Goal: Information Seeking & Learning: Find specific fact

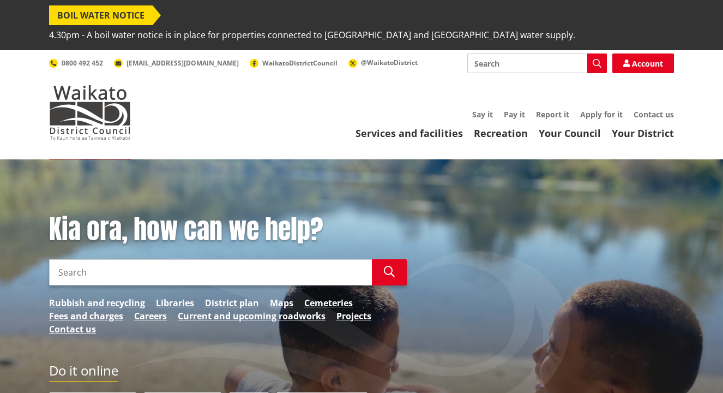
click at [135, 259] on input "Search" at bounding box center [210, 272] width 323 height 26
type input "288 HAUTAPU"
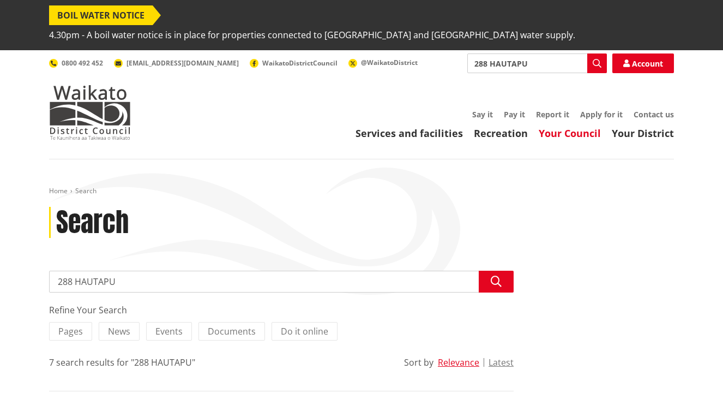
click at [579, 127] on link "Your Council" at bounding box center [570, 133] width 62 height 13
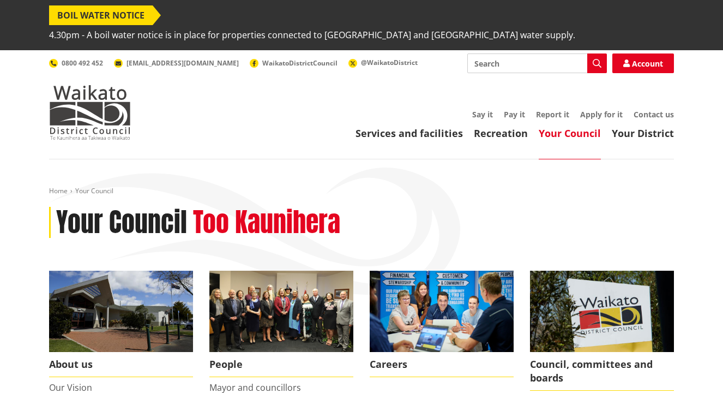
click at [511, 53] on input "Search" at bounding box center [538, 63] width 140 height 20
type input "PROPERTY INFO"
click at [544, 53] on input "PROPERTY INFO" at bounding box center [538, 63] width 140 height 20
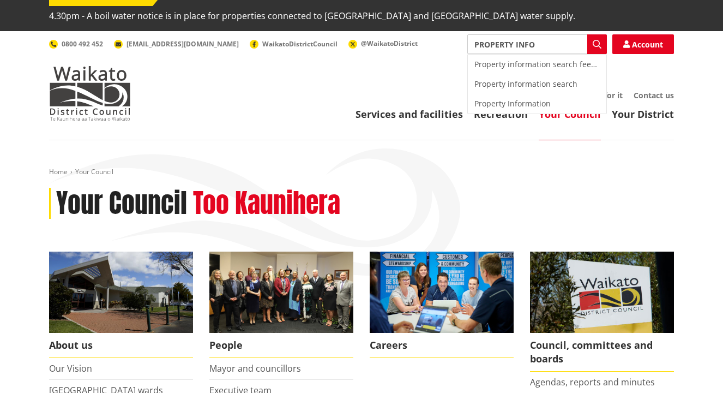
scroll to position [18, 0]
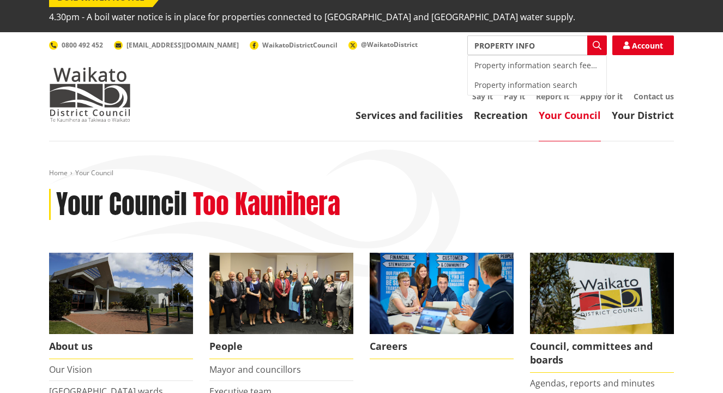
click at [536, 35] on input "PROPERTY INFO" at bounding box center [538, 45] width 140 height 20
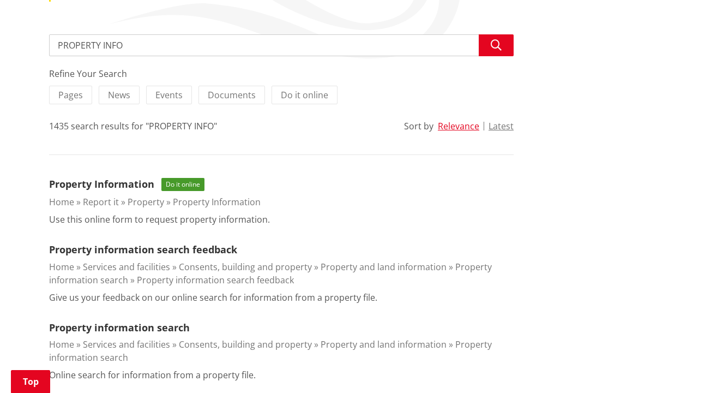
scroll to position [250, 0]
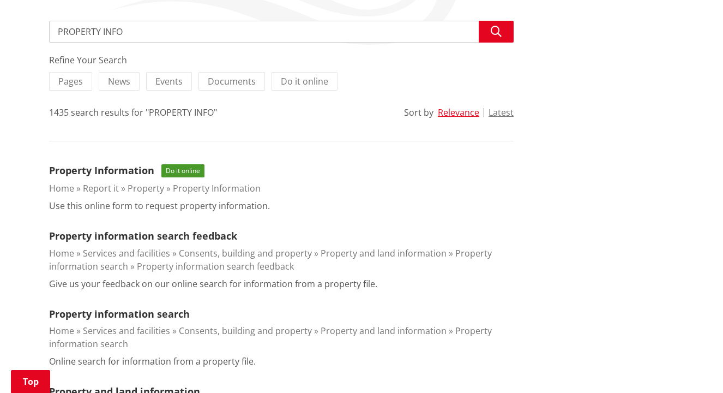
click at [188, 164] on span "Do it online" at bounding box center [183, 170] width 43 height 13
click at [112, 164] on link "Property Information" at bounding box center [101, 170] width 105 height 13
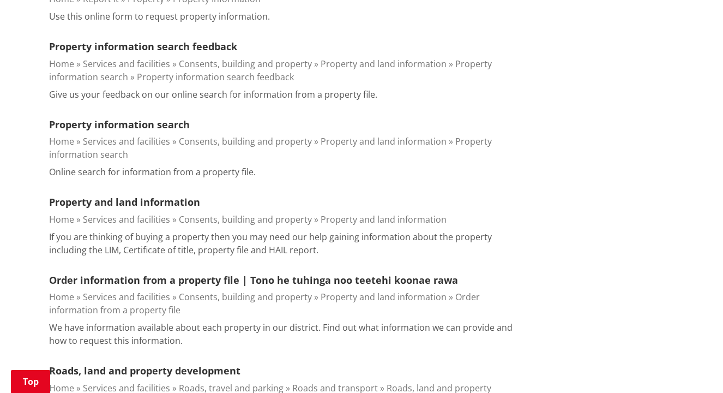
scroll to position [458, 0]
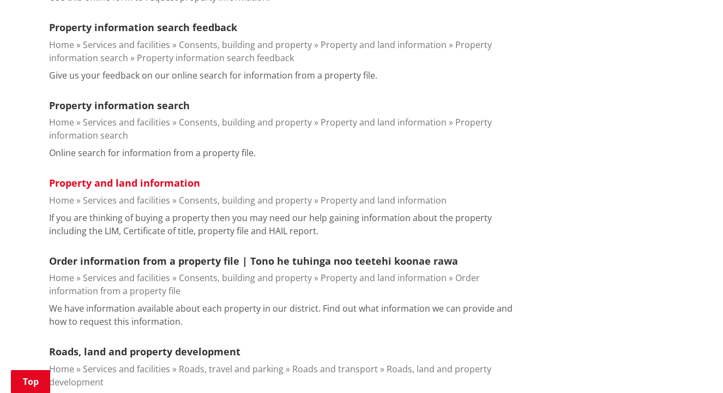
click at [135, 176] on link "Property and land information" at bounding box center [124, 182] width 151 height 13
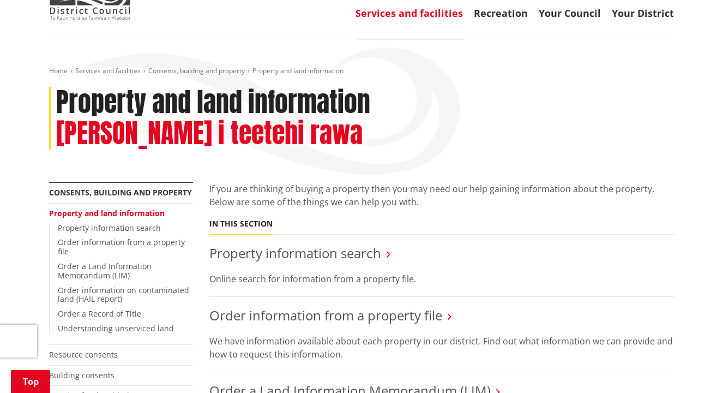
scroll to position [133, 0]
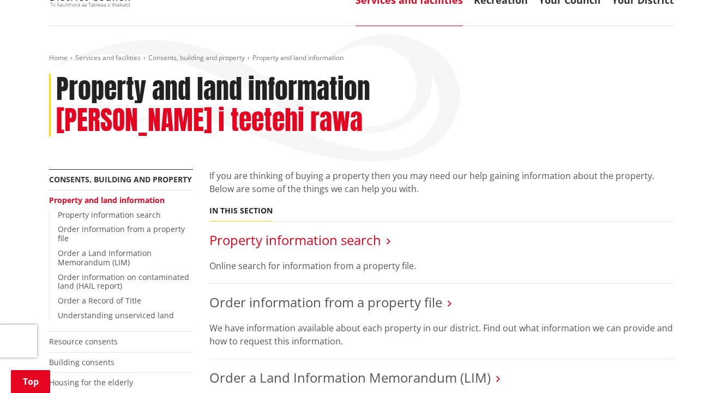
click at [291, 231] on link "Property information search" at bounding box center [296, 240] width 172 height 18
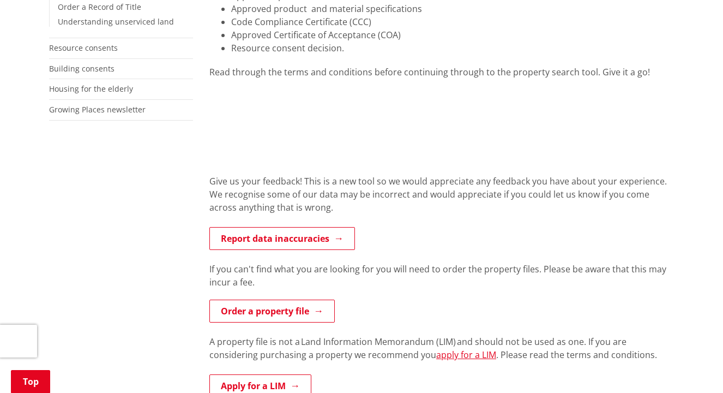
scroll to position [370, 0]
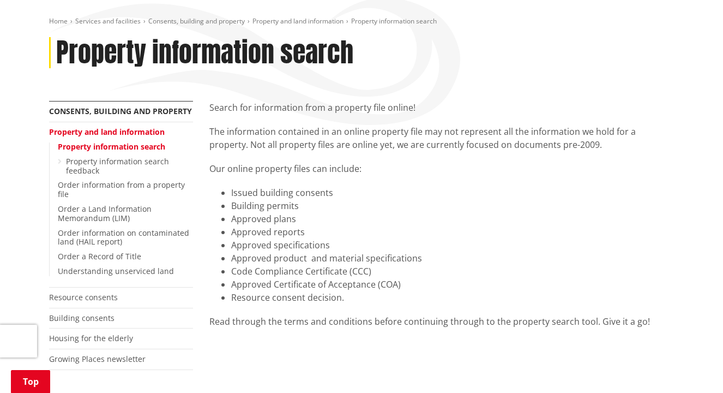
scroll to position [165, 0]
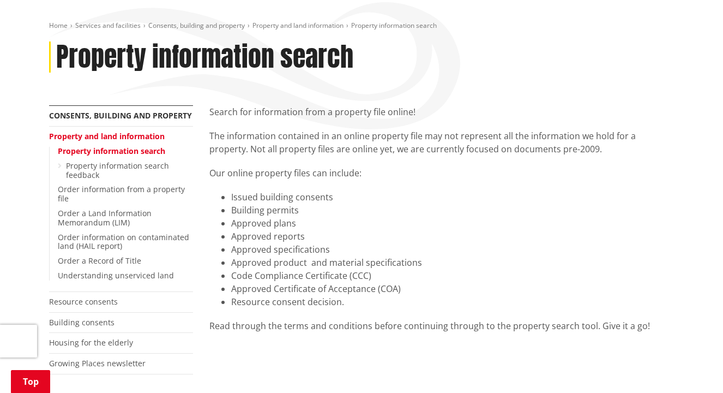
click at [95, 146] on link "Property information search" at bounding box center [111, 151] width 107 height 10
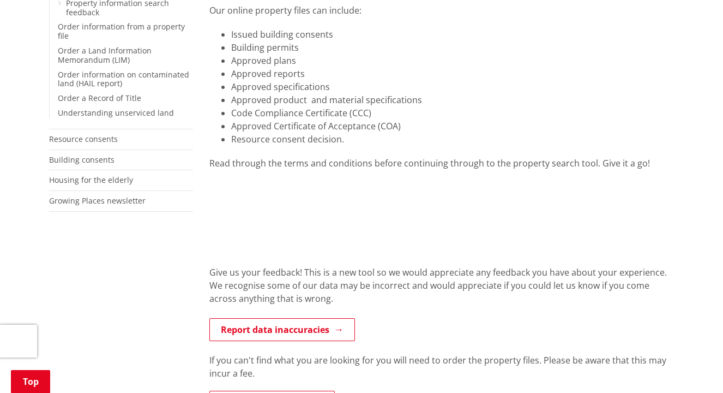
scroll to position [328, 0]
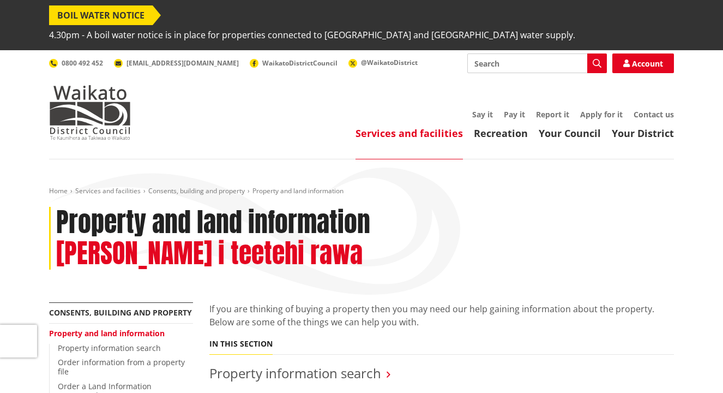
scroll to position [133, 0]
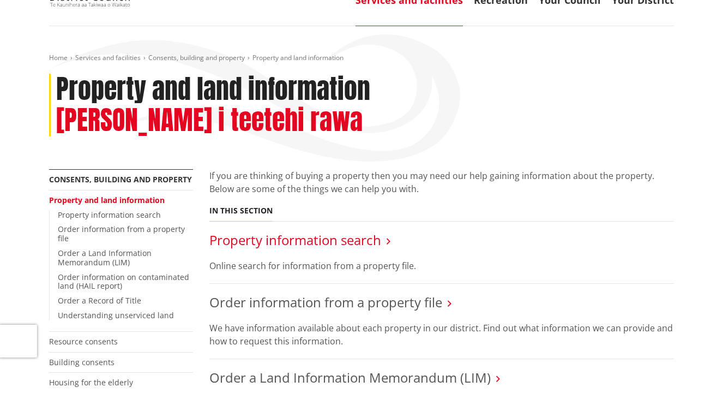
click at [262, 231] on link "Property information search" at bounding box center [296, 240] width 172 height 18
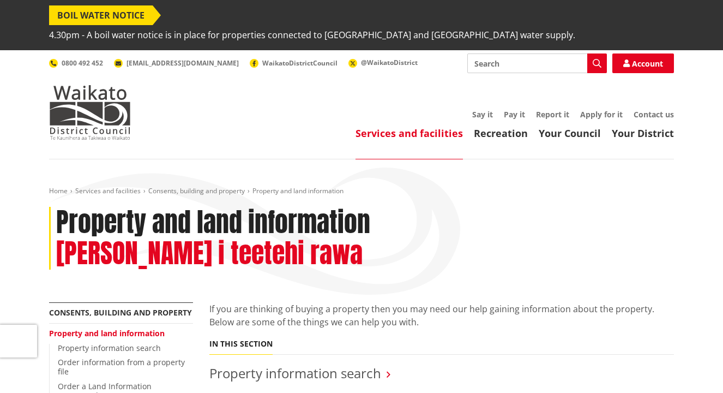
scroll to position [133, 0]
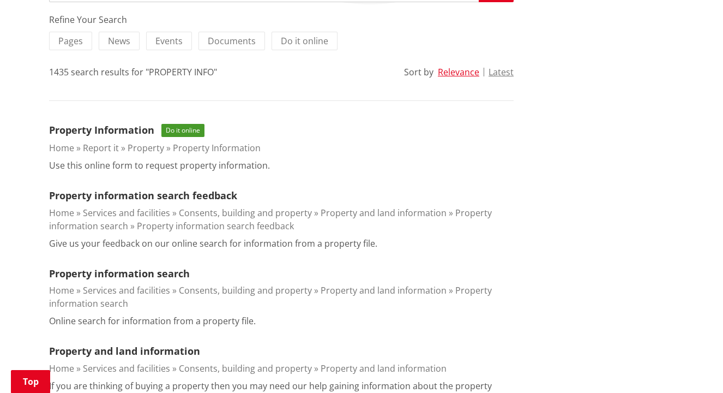
scroll to position [285, 0]
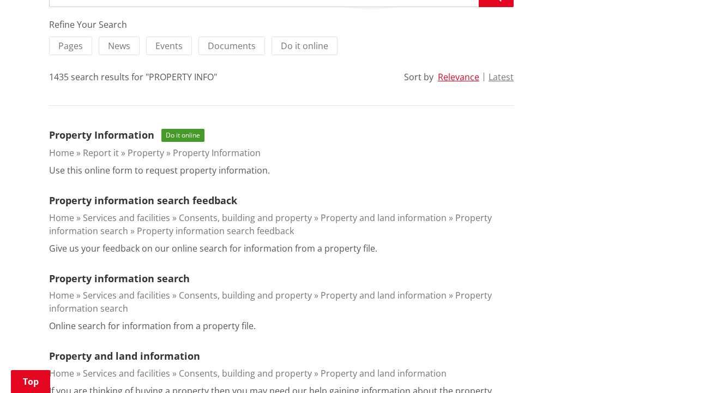
click at [177, 129] on span "Do it online" at bounding box center [183, 135] width 43 height 13
click at [112, 128] on link "Property Information" at bounding box center [101, 134] width 105 height 13
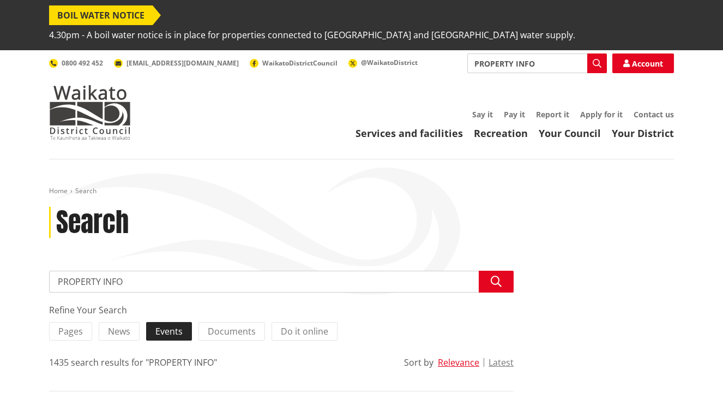
scroll to position [284, 0]
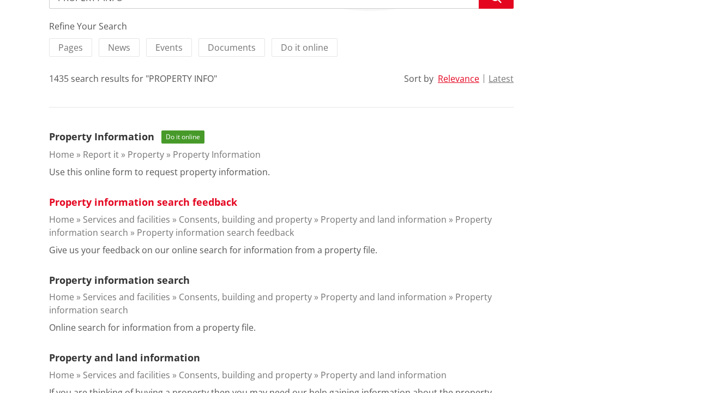
click at [134, 195] on link "Property information search feedback" at bounding box center [143, 201] width 188 height 13
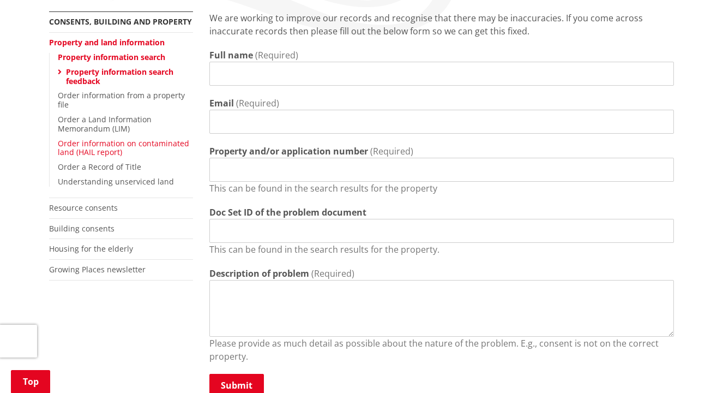
scroll to position [258, 0]
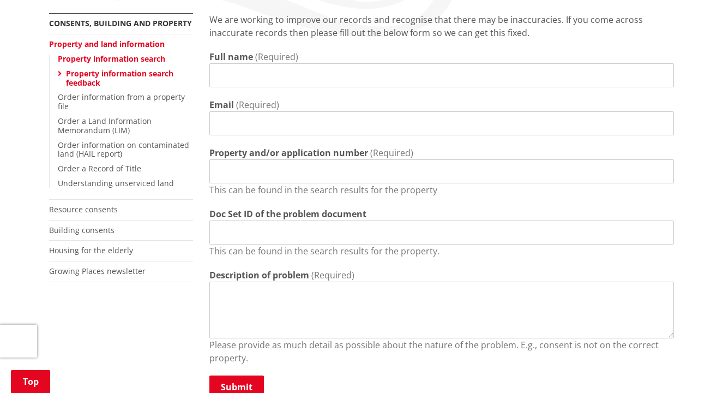
click at [80, 53] on link "Property information search" at bounding box center [111, 58] width 107 height 10
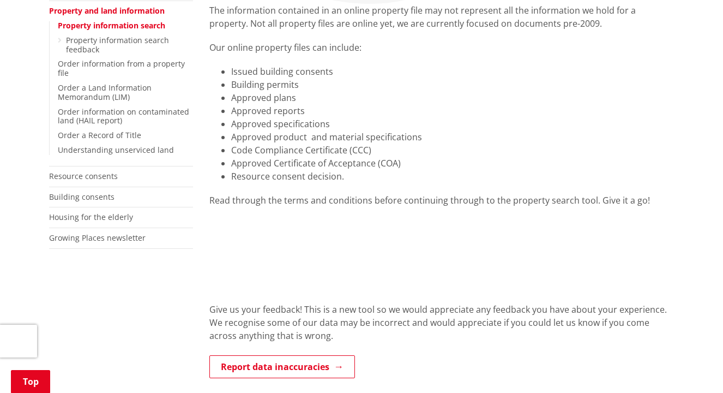
scroll to position [297, 0]
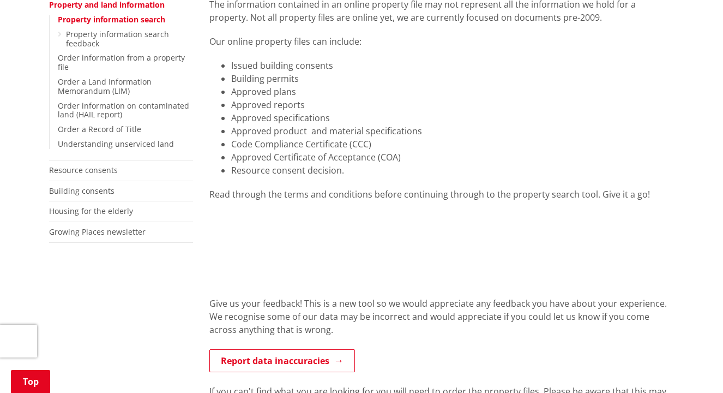
click at [424, 188] on div "Read through the terms and conditions before continuing through to the property…" at bounding box center [442, 194] width 465 height 13
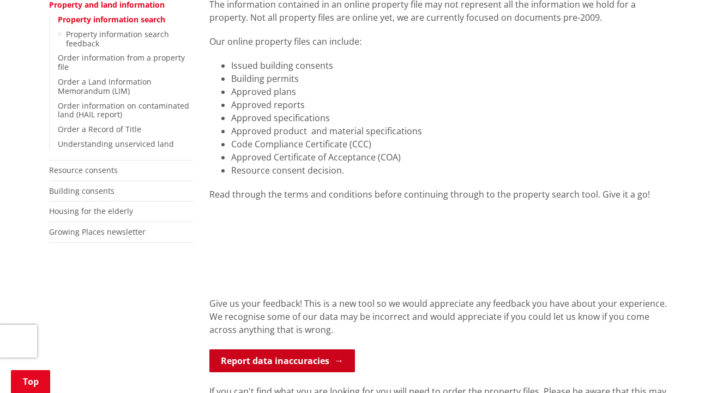
click at [267, 349] on link "Report data inaccuracies" at bounding box center [283, 360] width 146 height 23
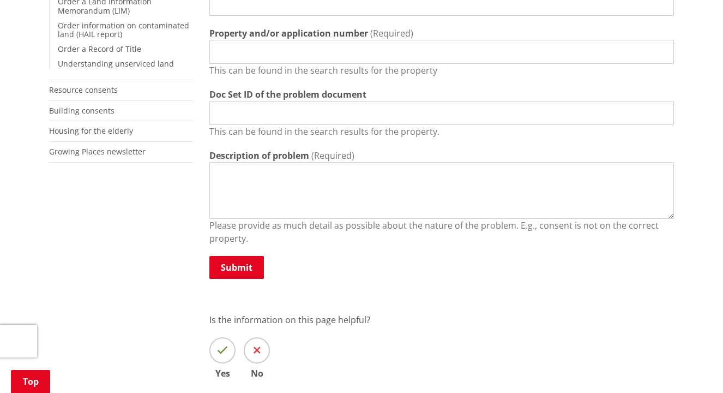
scroll to position [386, 0]
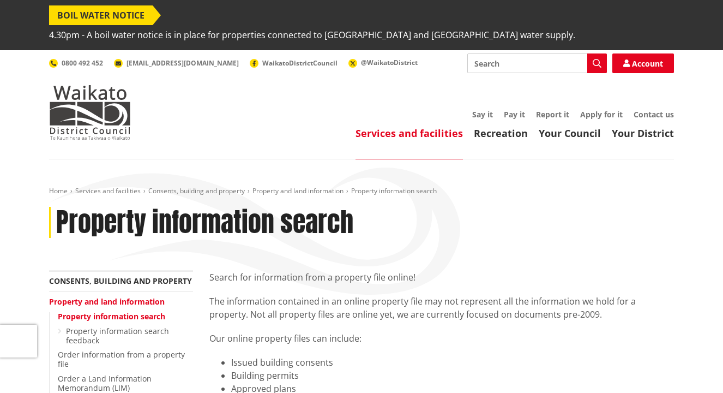
click at [503, 53] on input "Search" at bounding box center [538, 63] width 140 height 20
type input "property"
click at [593, 59] on icon "button" at bounding box center [597, 63] width 9 height 9
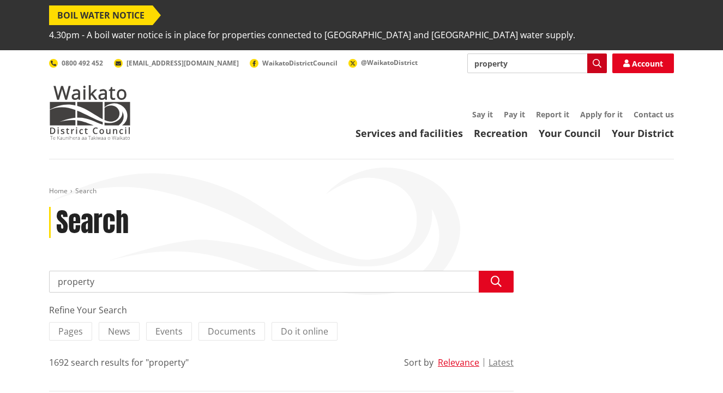
click at [601, 59] on icon "button" at bounding box center [597, 63] width 9 height 9
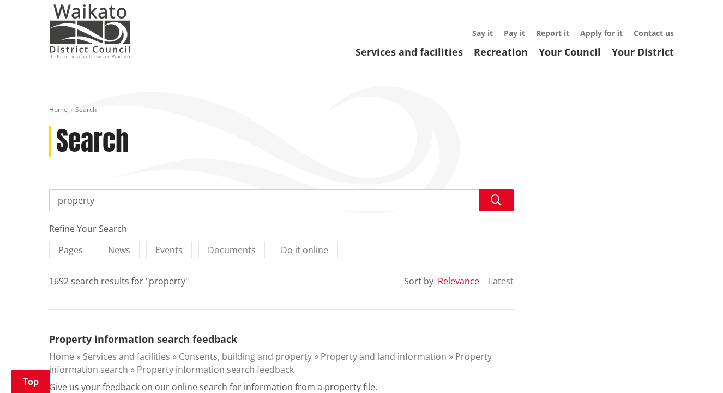
scroll to position [242, 0]
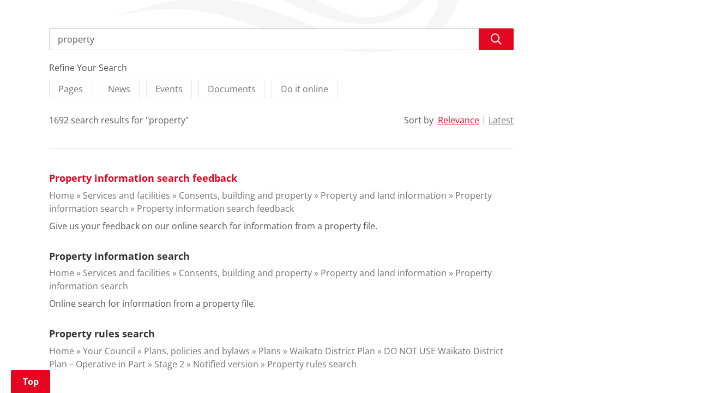
click at [180, 171] on link "Property information search feedback" at bounding box center [143, 177] width 188 height 13
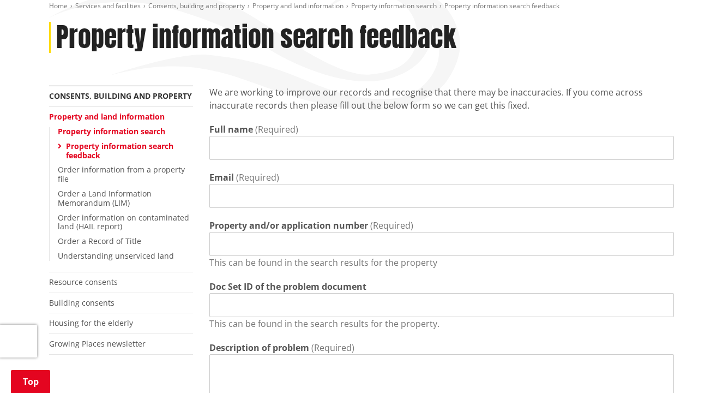
scroll to position [187, 0]
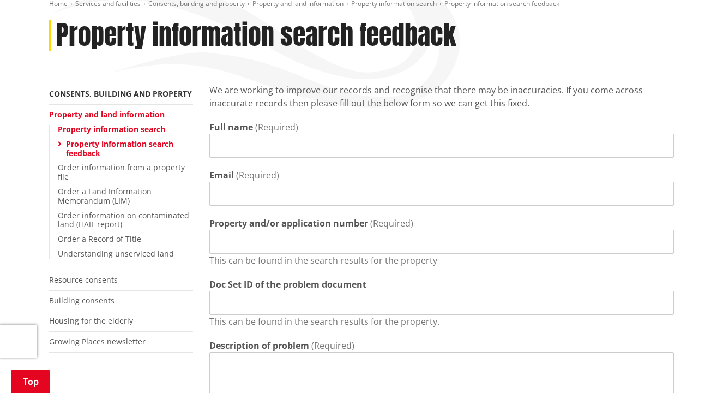
click at [113, 124] on link "Property information search" at bounding box center [111, 129] width 107 height 10
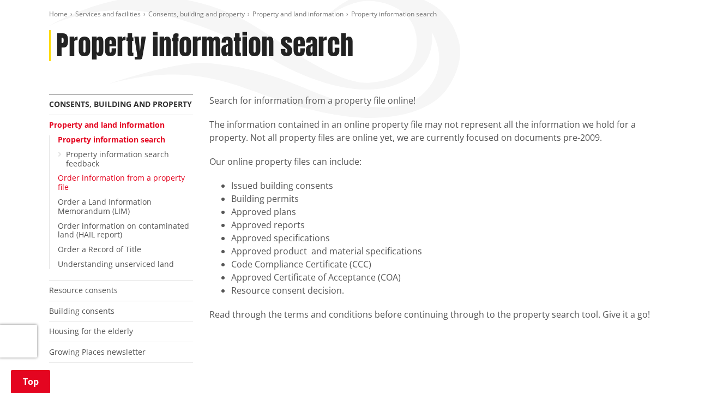
scroll to position [176, 0]
click at [94, 120] on link "Property and land information" at bounding box center [107, 125] width 116 height 10
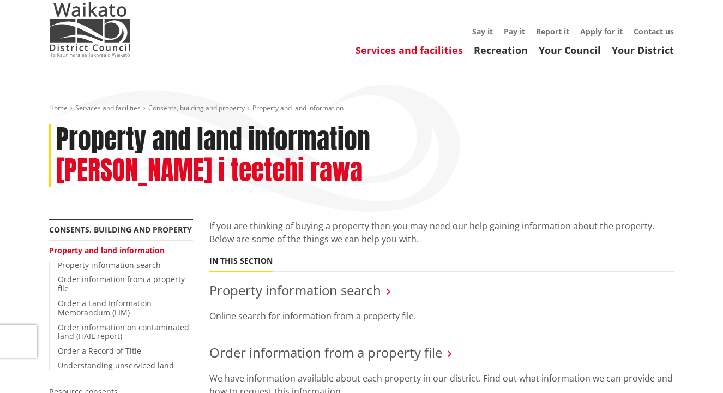
scroll to position [91, 0]
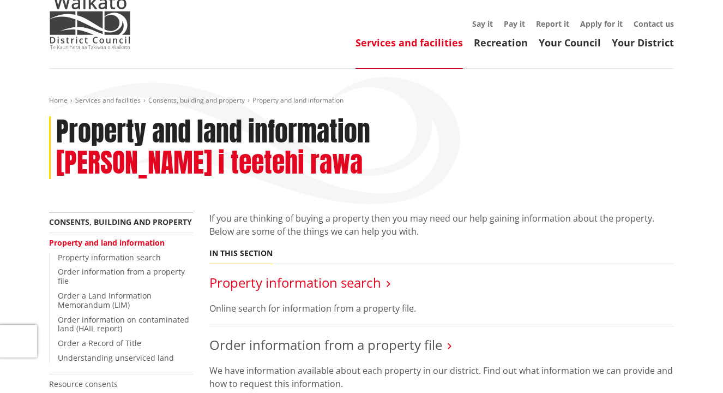
click at [246, 273] on link "Property information search" at bounding box center [296, 282] width 172 height 18
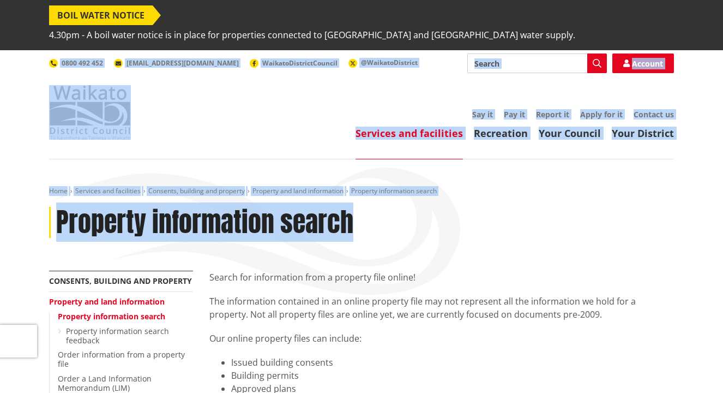
drag, startPoint x: 0, startPoint y: 0, endPoint x: 209, endPoint y: 199, distance: 288.3
click at [198, 190] on div "Home Services and facilities Consents, building and property Property and land …" at bounding box center [362, 229] width 642 height 84
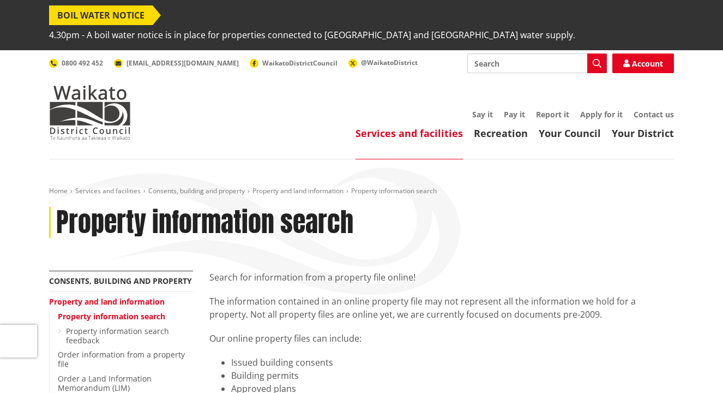
click at [219, 110] on ul "Say it Pay it Report it Apply for it Contact us" at bounding box center [414, 114] width 522 height 9
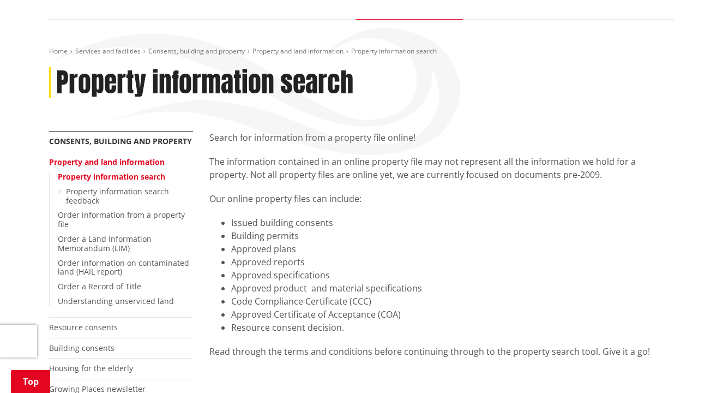
scroll to position [406, 0]
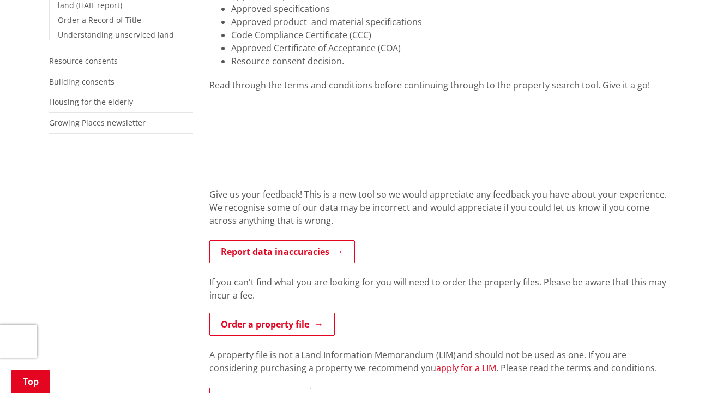
click at [479, 57] on div "Search for information from a property file online! The information contained i…" at bounding box center [441, 221] width 481 height 713
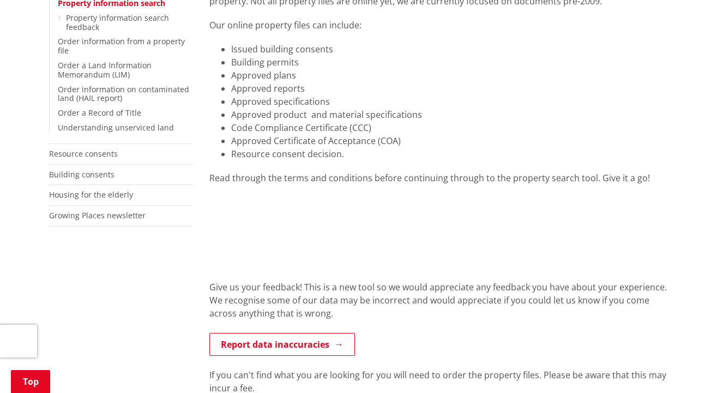
scroll to position [314, 0]
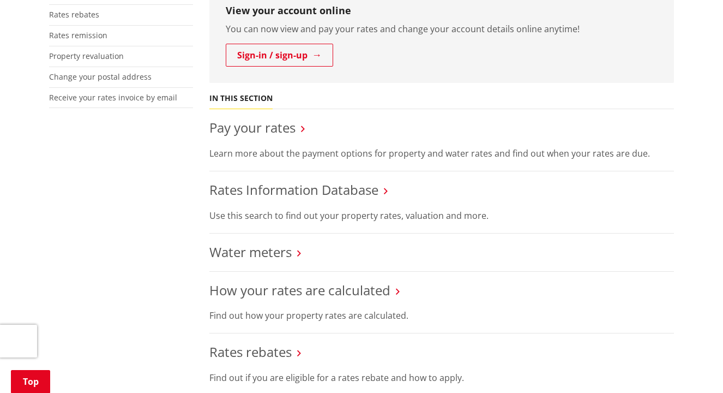
scroll to position [372, 0]
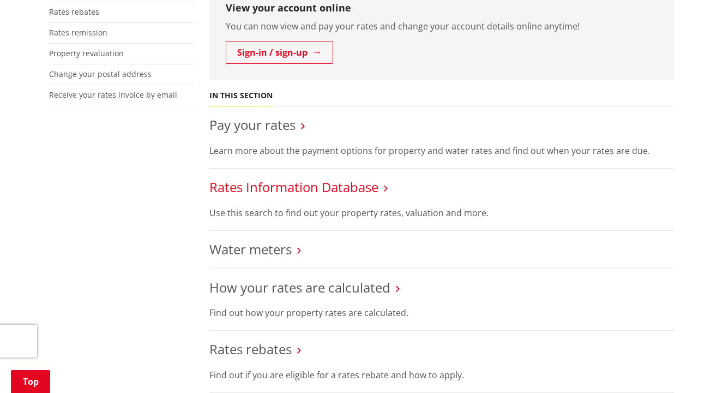
click at [275, 178] on link "Rates Information Database" at bounding box center [294, 187] width 169 height 18
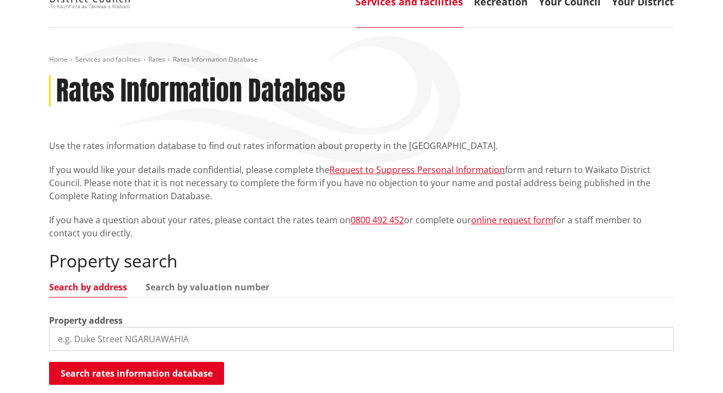
scroll to position [253, 0]
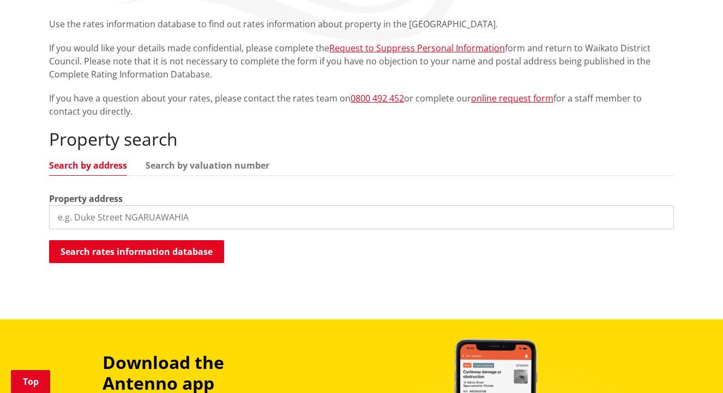
click at [190, 205] on input "search" at bounding box center [361, 217] width 625 height 24
type input "288 hautapu road"
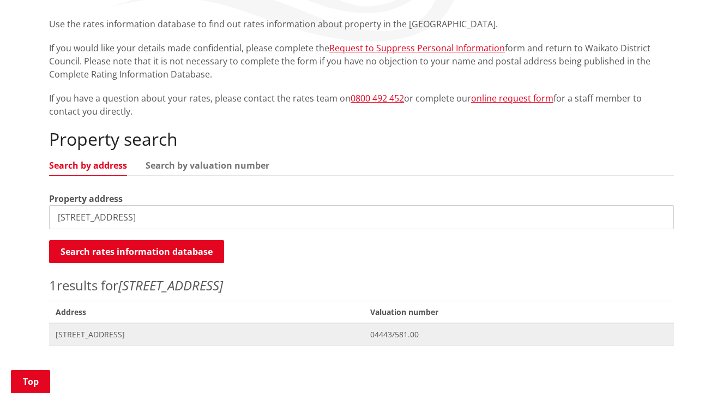
click at [106, 329] on span "[STREET_ADDRESS]" at bounding box center [207, 334] width 302 height 11
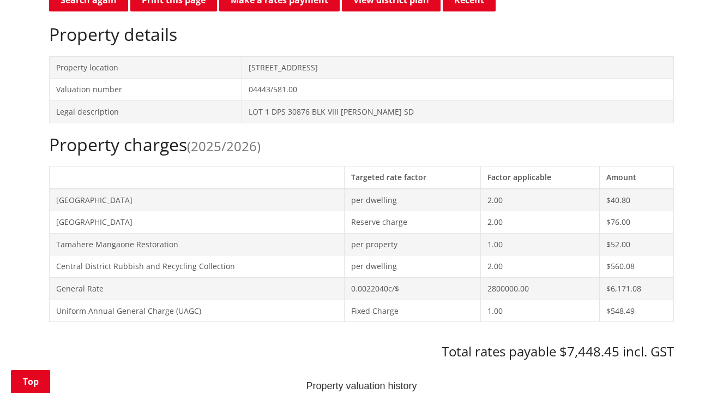
scroll to position [329, 0]
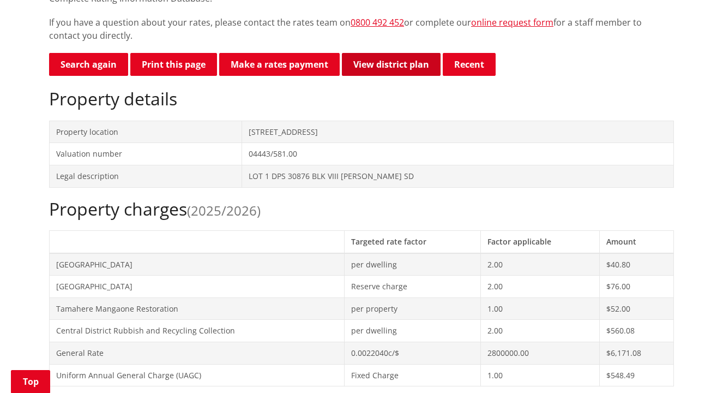
click at [400, 53] on link "View district plan" at bounding box center [391, 64] width 99 height 23
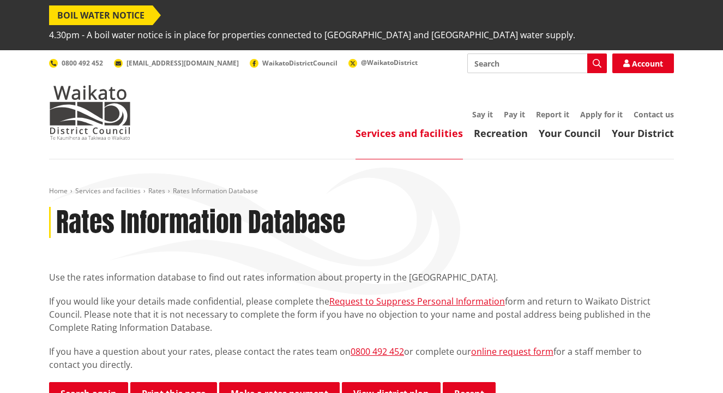
click at [545, 53] on input "Search" at bounding box center [538, 63] width 140 height 20
type input "property file"
click at [594, 59] on icon "button" at bounding box center [597, 63] width 9 height 9
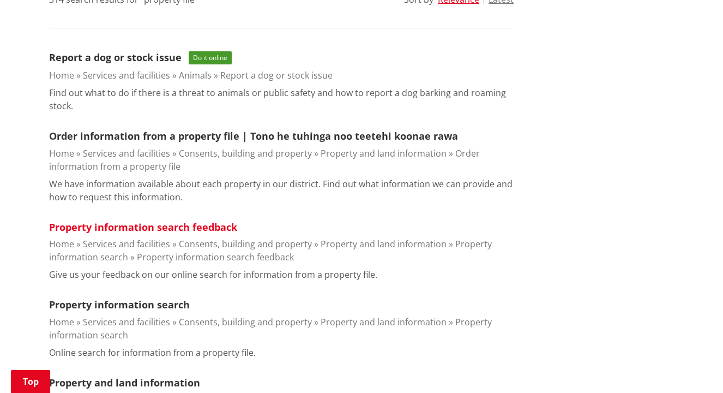
scroll to position [369, 0]
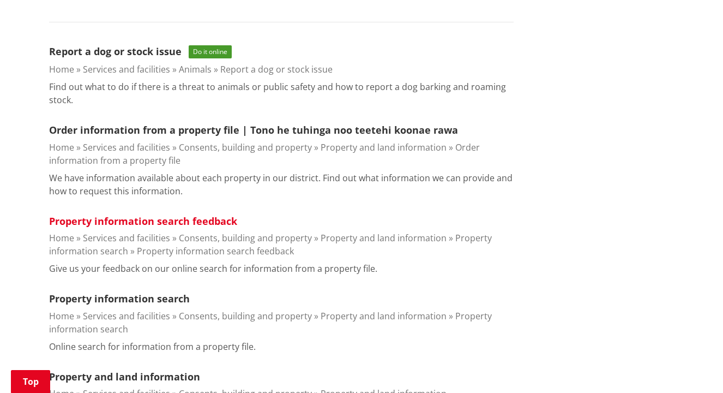
click at [175, 214] on link "Property information search feedback" at bounding box center [143, 220] width 188 height 13
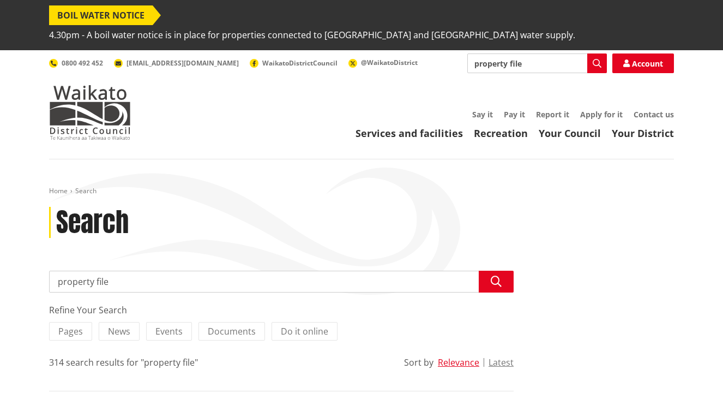
scroll to position [369, 0]
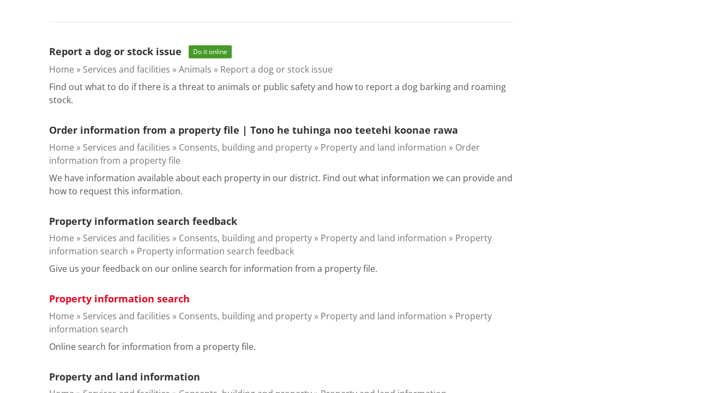
click at [148, 292] on link "Property information search" at bounding box center [119, 298] width 141 height 13
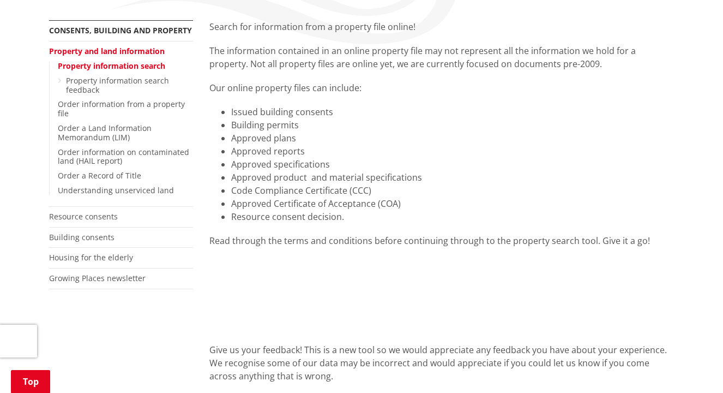
scroll to position [252, 0]
